Goal: Task Accomplishment & Management: Manage account settings

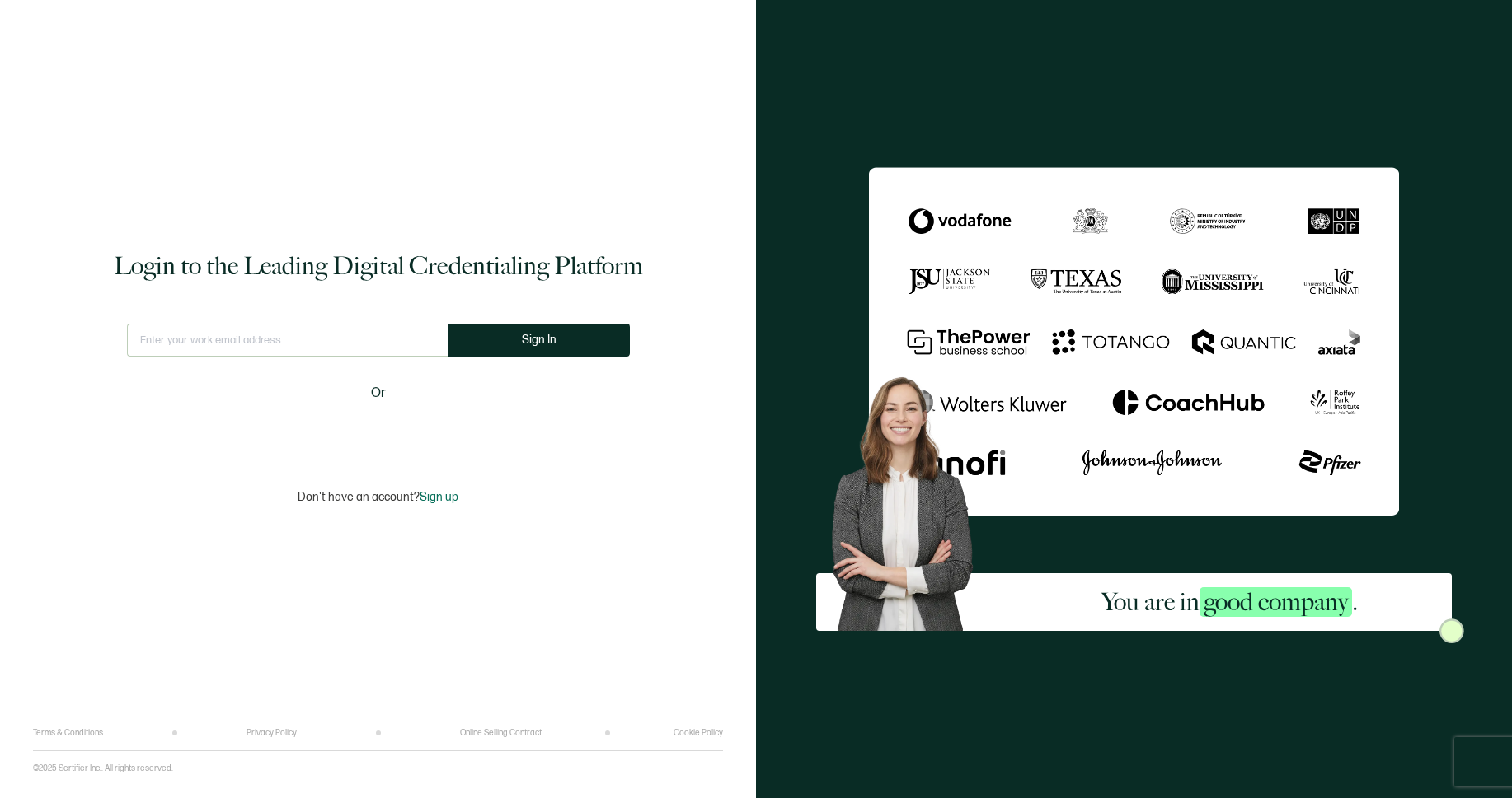
click at [410, 451] on div "Login to the Leading Digital Credentialing Platform This doesn't look like a va…" at bounding box center [377, 376] width 690 height 703
click at [418, 437] on div "Sign in with Google. Opens in new tab" at bounding box center [378, 432] width 189 height 36
drag, startPoint x: 232, startPoint y: 323, endPoint x: 250, endPoint y: 339, distance: 24.1
click at [250, 338] on input "text" at bounding box center [288, 339] width 322 height 33
type input "dasha@everflow.io"
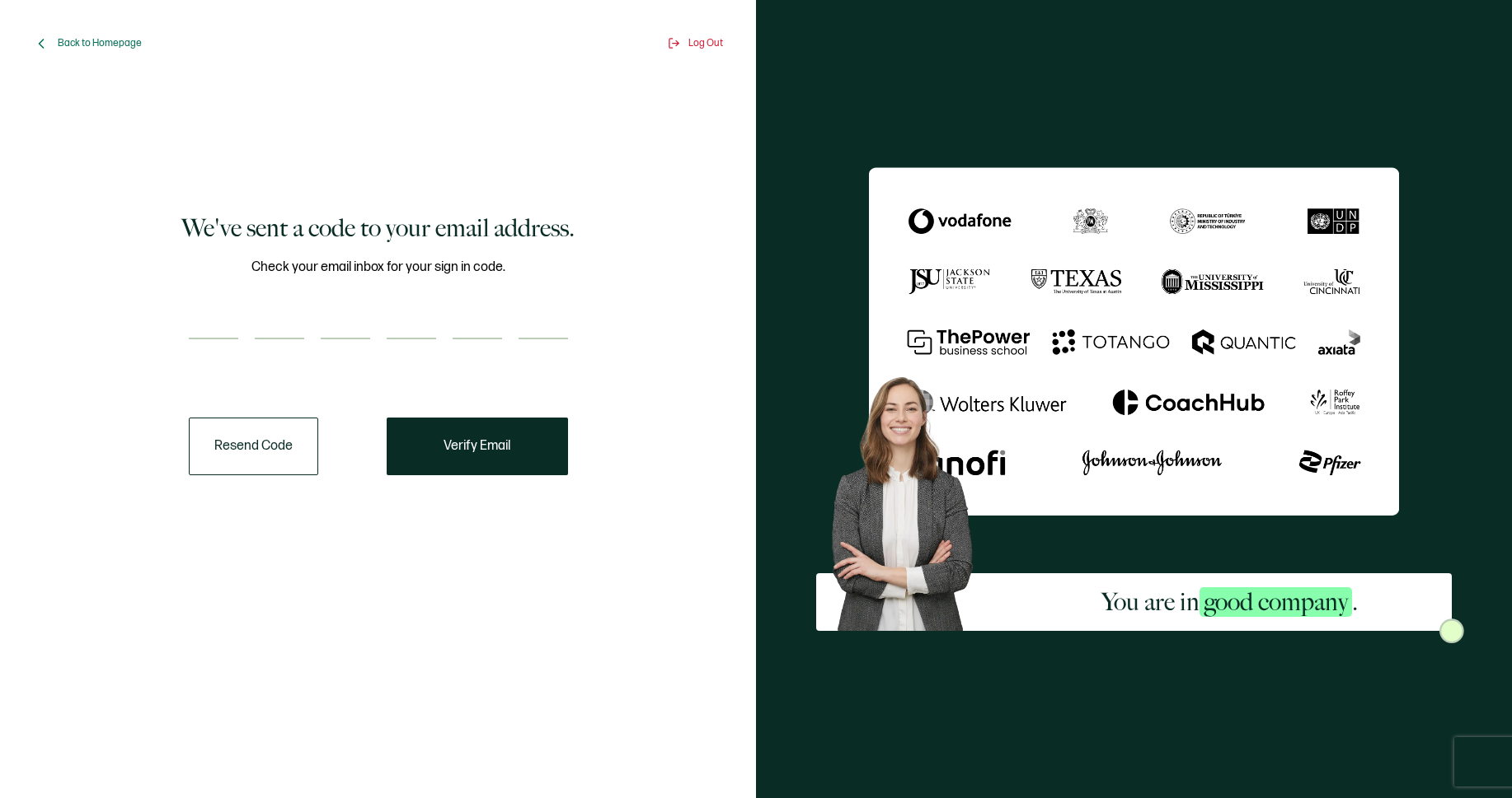
drag, startPoint x: 221, startPoint y: 312, endPoint x: 248, endPoint y: 326, distance: 30.4
click at [221, 312] on input "number" at bounding box center [213, 323] width 49 height 33
type input "7"
type input "2"
type input "1"
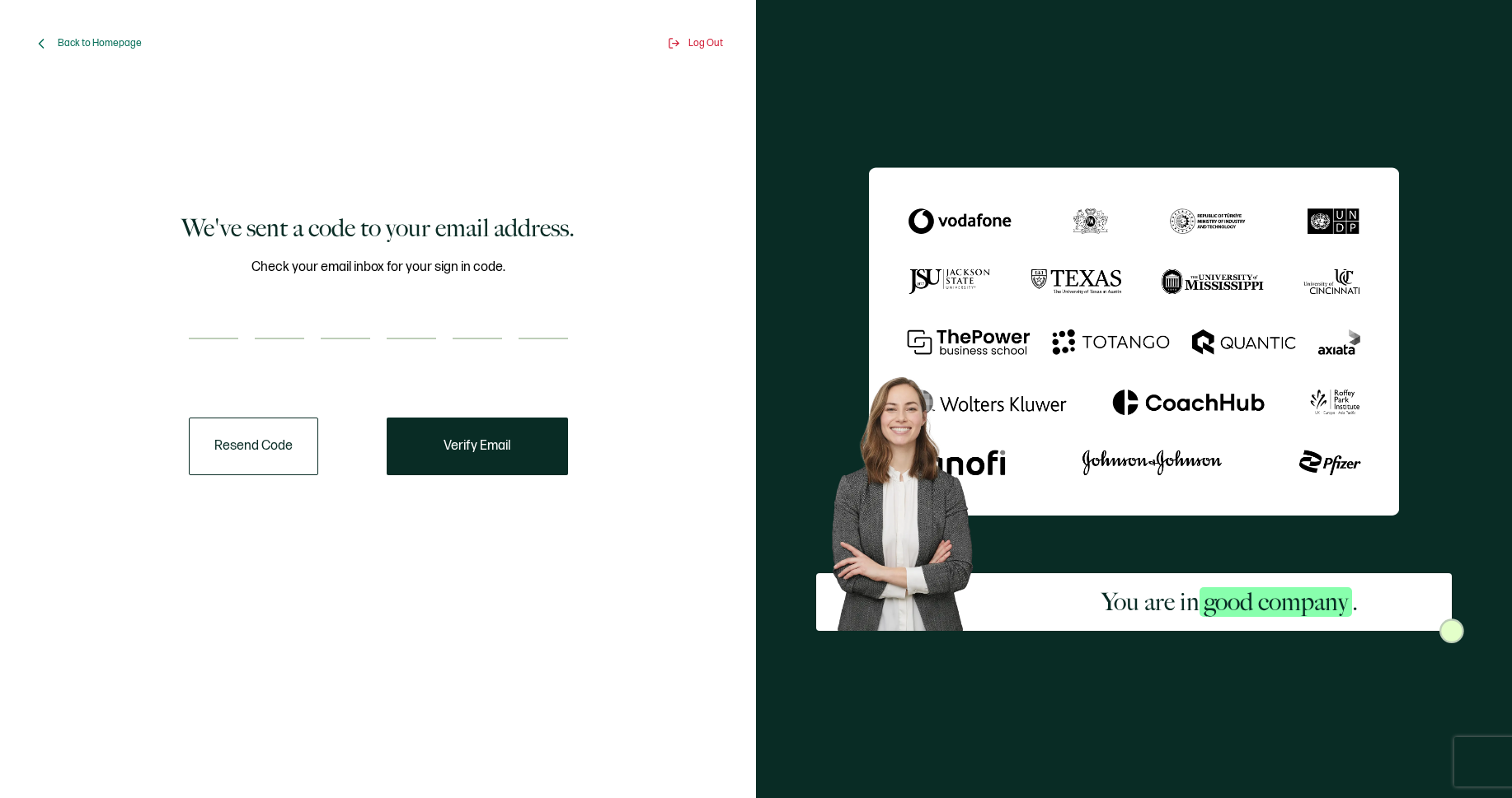
type input "7"
type input "3"
type input "0"
